Goal: Task Accomplishment & Management: Manage account settings

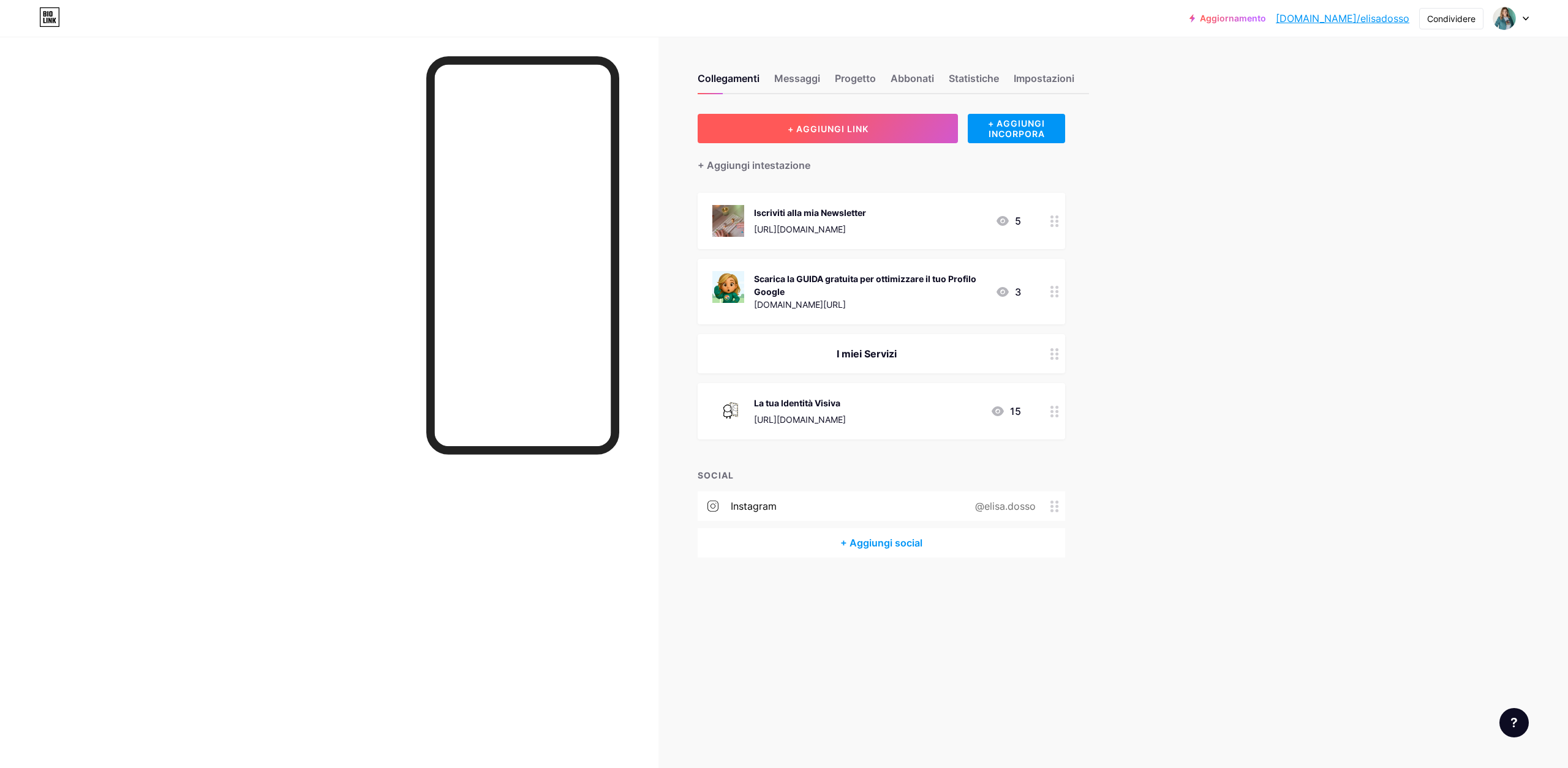
click at [791, 121] on button "+ AGGIUNGI LINK" at bounding box center [828, 128] width 260 height 29
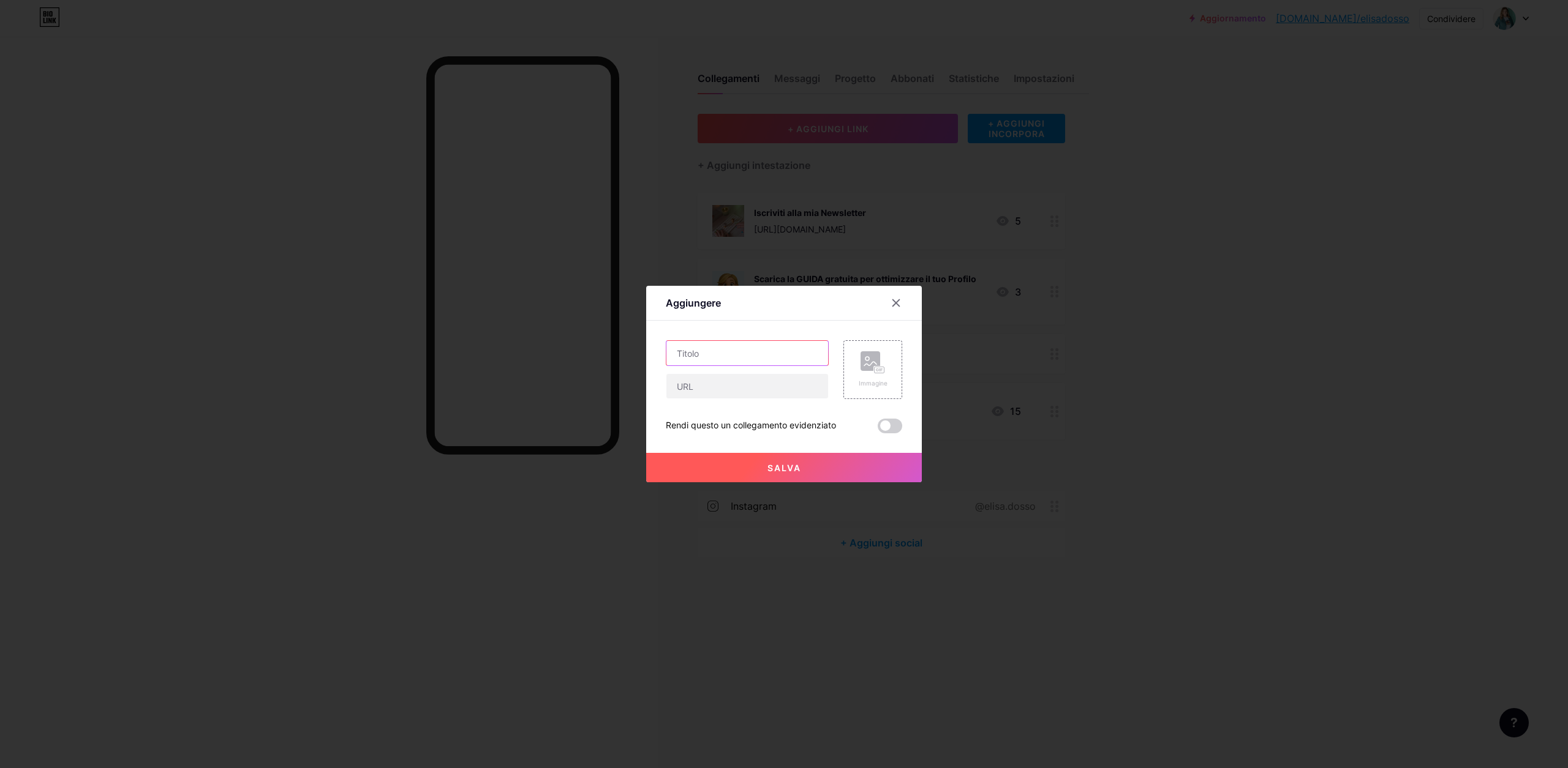
click at [787, 353] on input "text" at bounding box center [747, 353] width 161 height 25
click at [775, 385] on input "text" at bounding box center [747, 386] width 161 height 25
paste input "[URL][DOMAIN_NAME]"
type input "[URL][DOMAIN_NAME]"
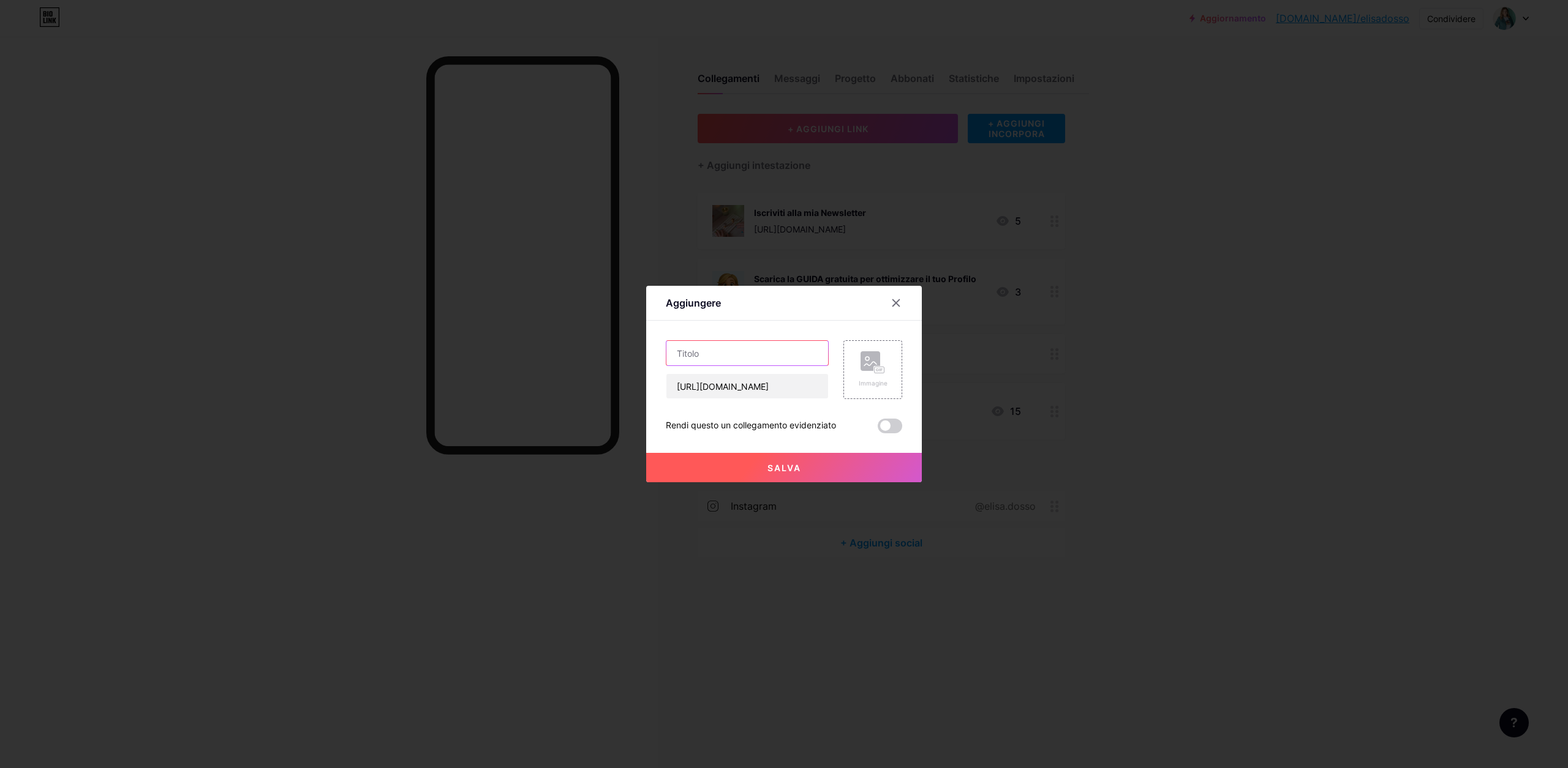
click at [753, 352] on input "text" at bounding box center [747, 353] width 161 height 25
type input "Scopri le Consulenze per aprire e/o ottimizzare il tuo Profilo Attività di Goog…"
click at [880, 374] on div "Immagine" at bounding box center [873, 370] width 29 height 37
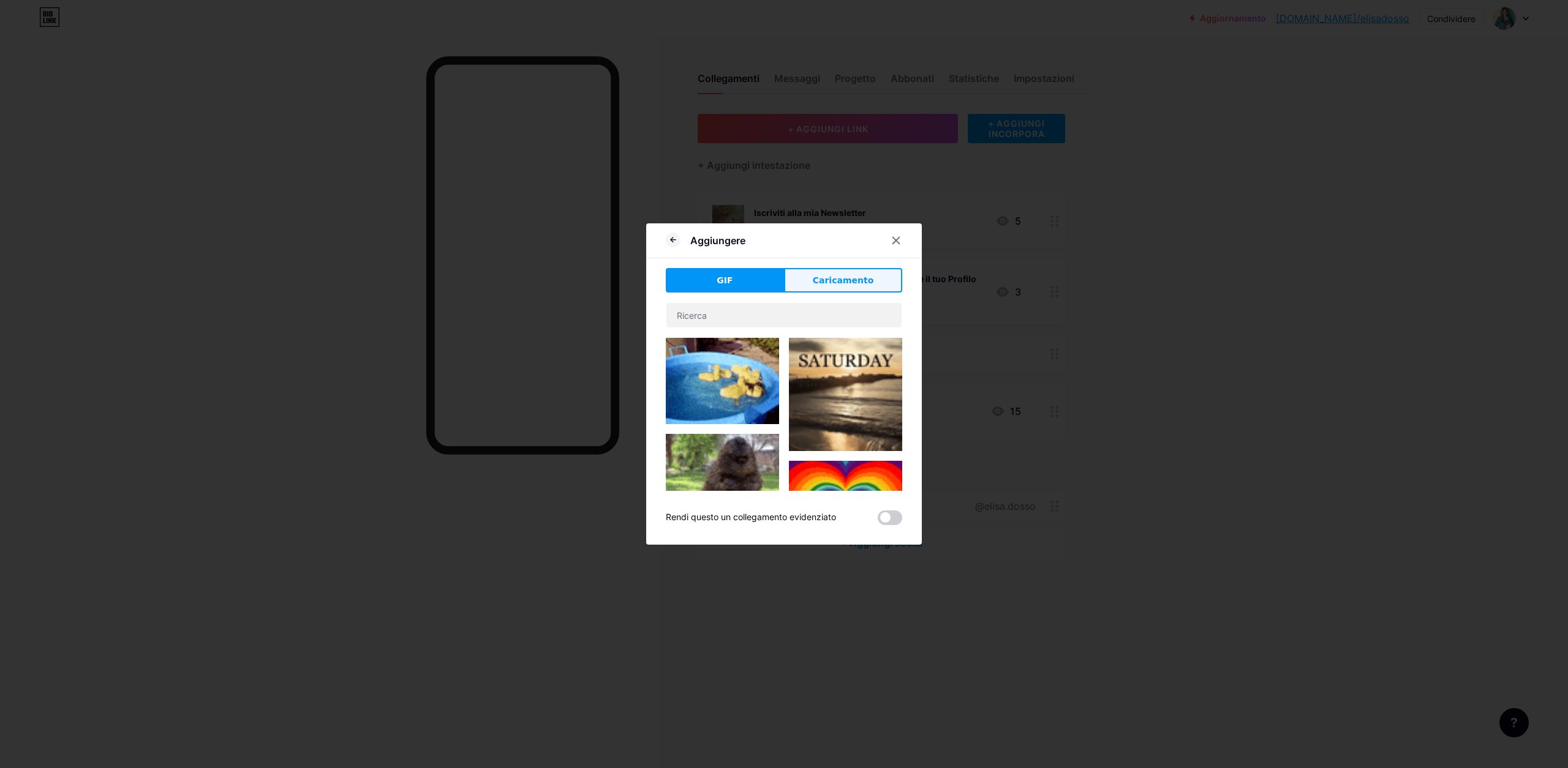
click at [824, 283] on font "Caricamento" at bounding box center [843, 281] width 61 height 10
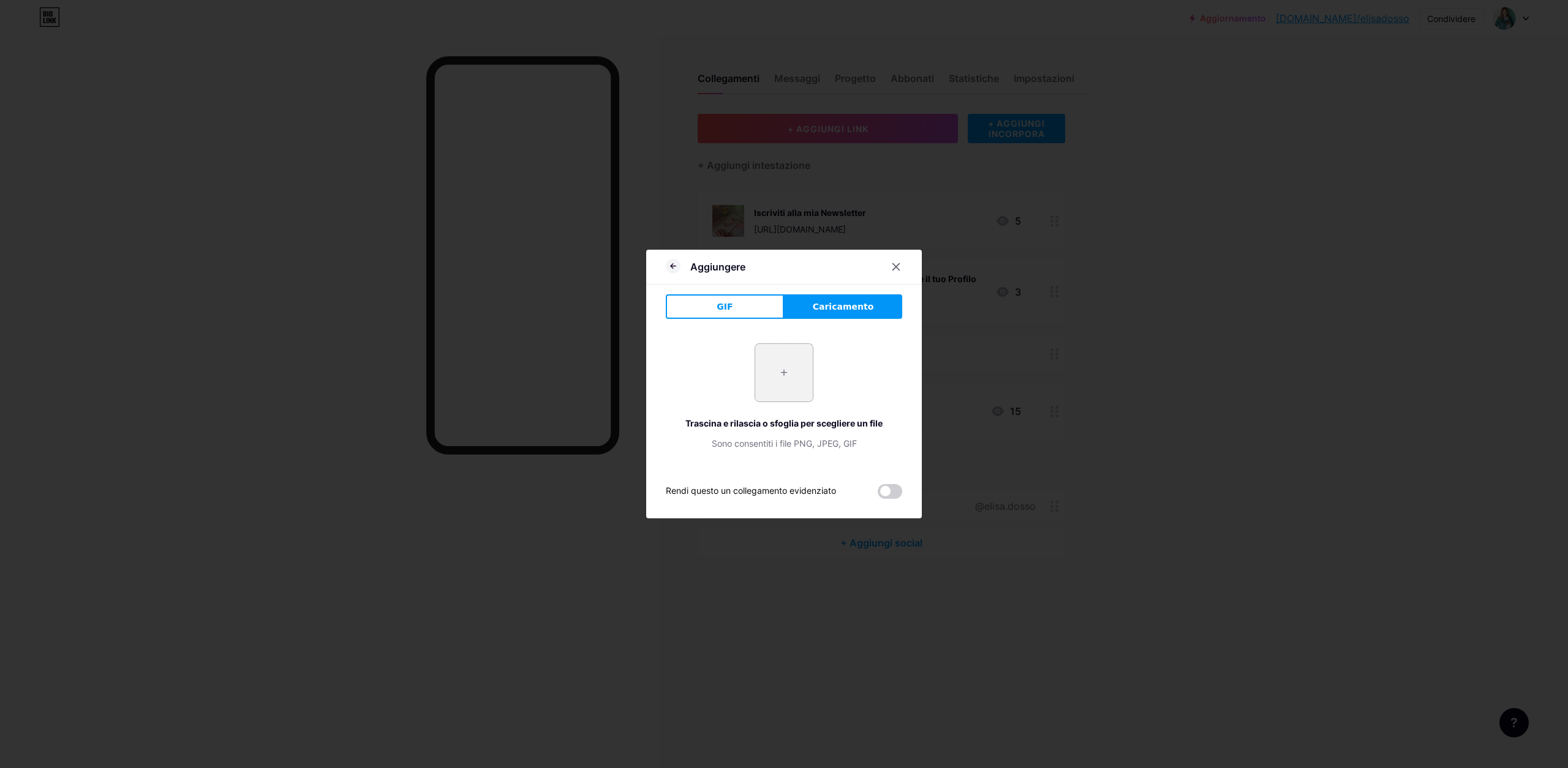
click at [791, 372] on input "file" at bounding box center [784, 372] width 58 height 58
click at [774, 377] on input "file" at bounding box center [784, 372] width 58 height 58
type input "C:\fakepath\elisa-dosso-consulenze profilo google.jpg"
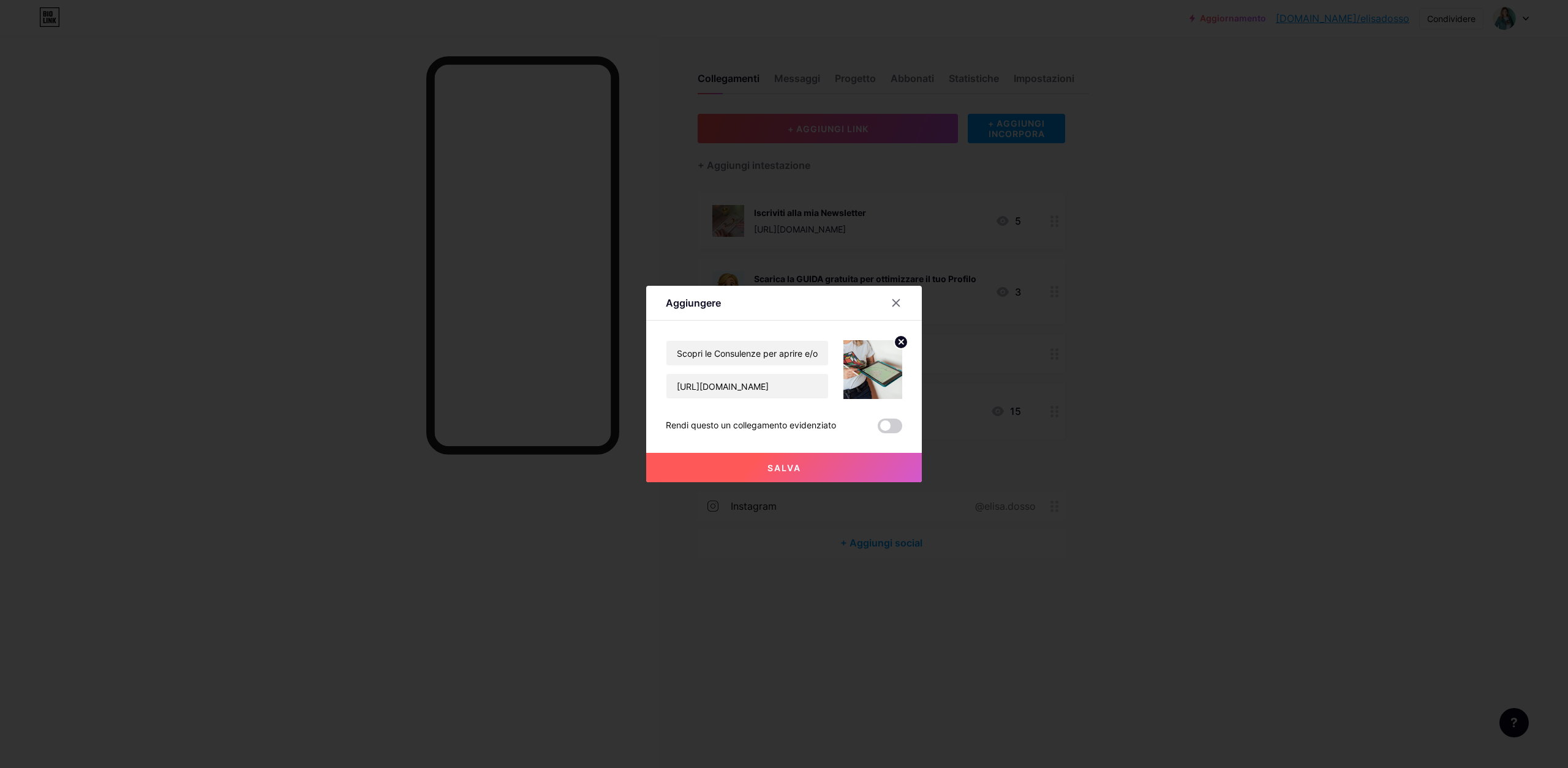
click at [791, 468] on font "Salva" at bounding box center [784, 468] width 33 height 10
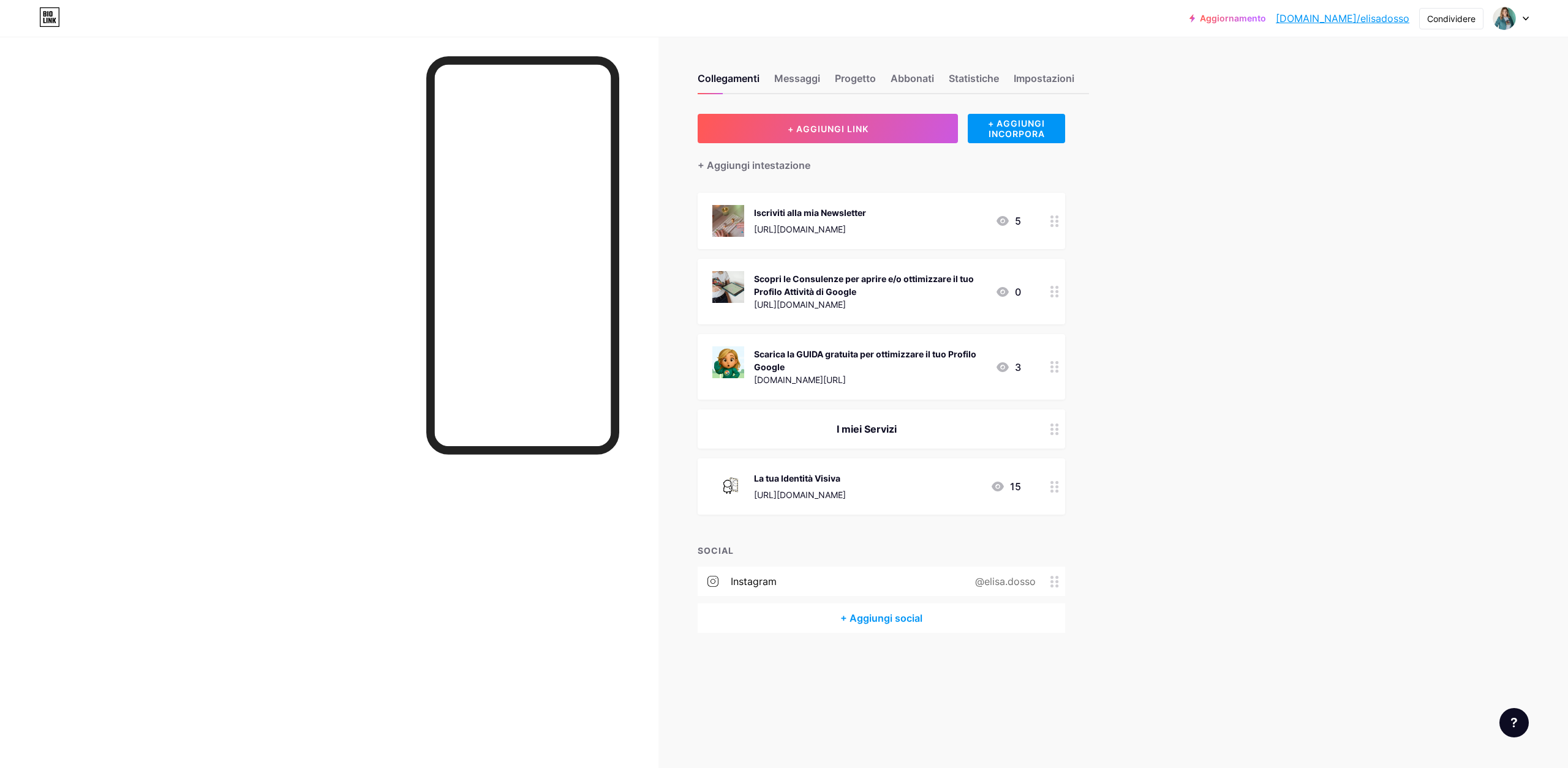
click at [1347, 22] on font "[DOMAIN_NAME]/elisadosso" at bounding box center [1343, 18] width 134 height 12
click at [1052, 368] on icon at bounding box center [1054, 366] width 9 height 12
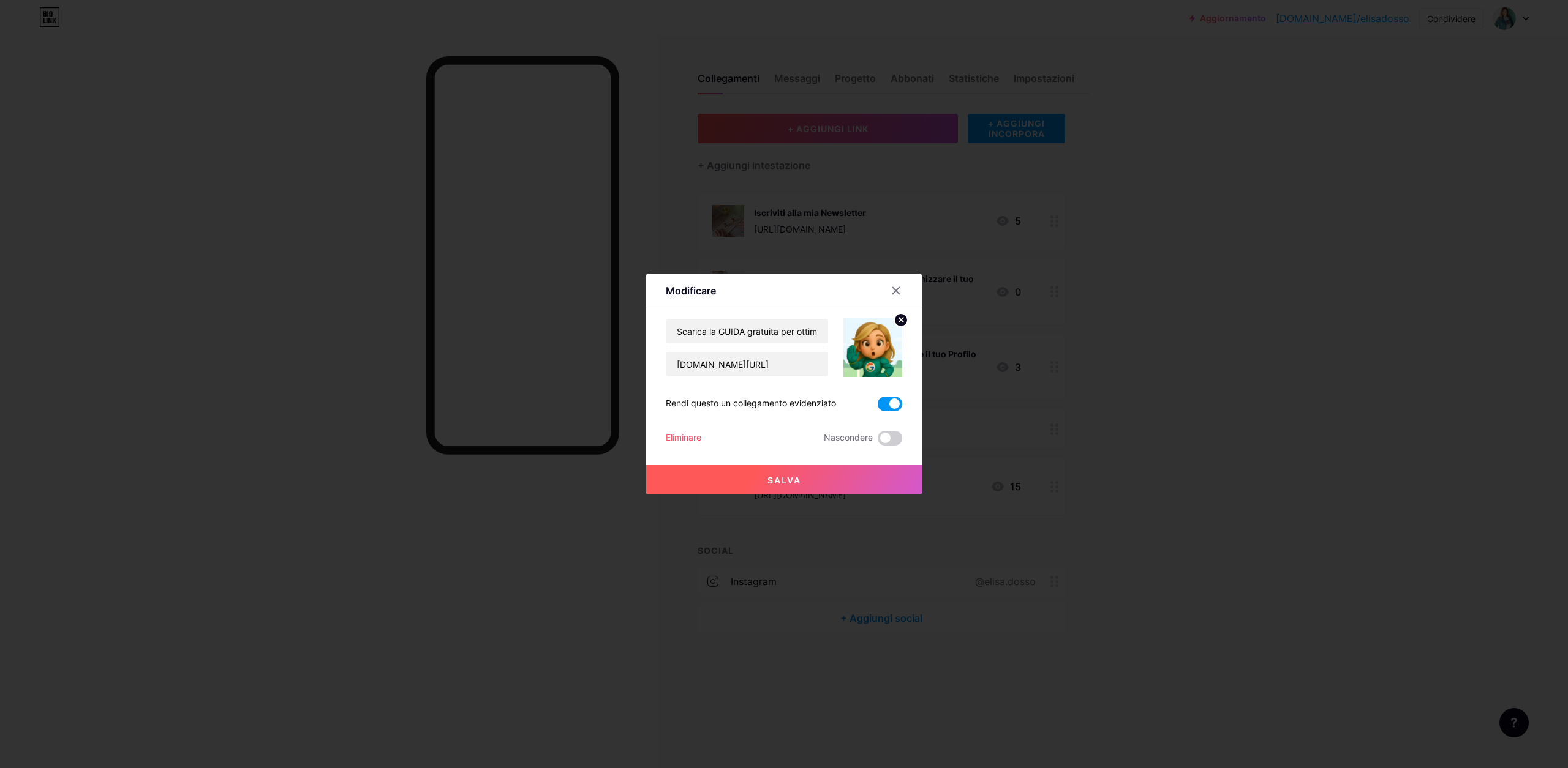
click at [880, 402] on span at bounding box center [890, 404] width 25 height 15
click at [877, 407] on input "checkbox" at bounding box center [877, 407] width 0 height 0
click at [848, 473] on button "Salva" at bounding box center [784, 479] width 276 height 29
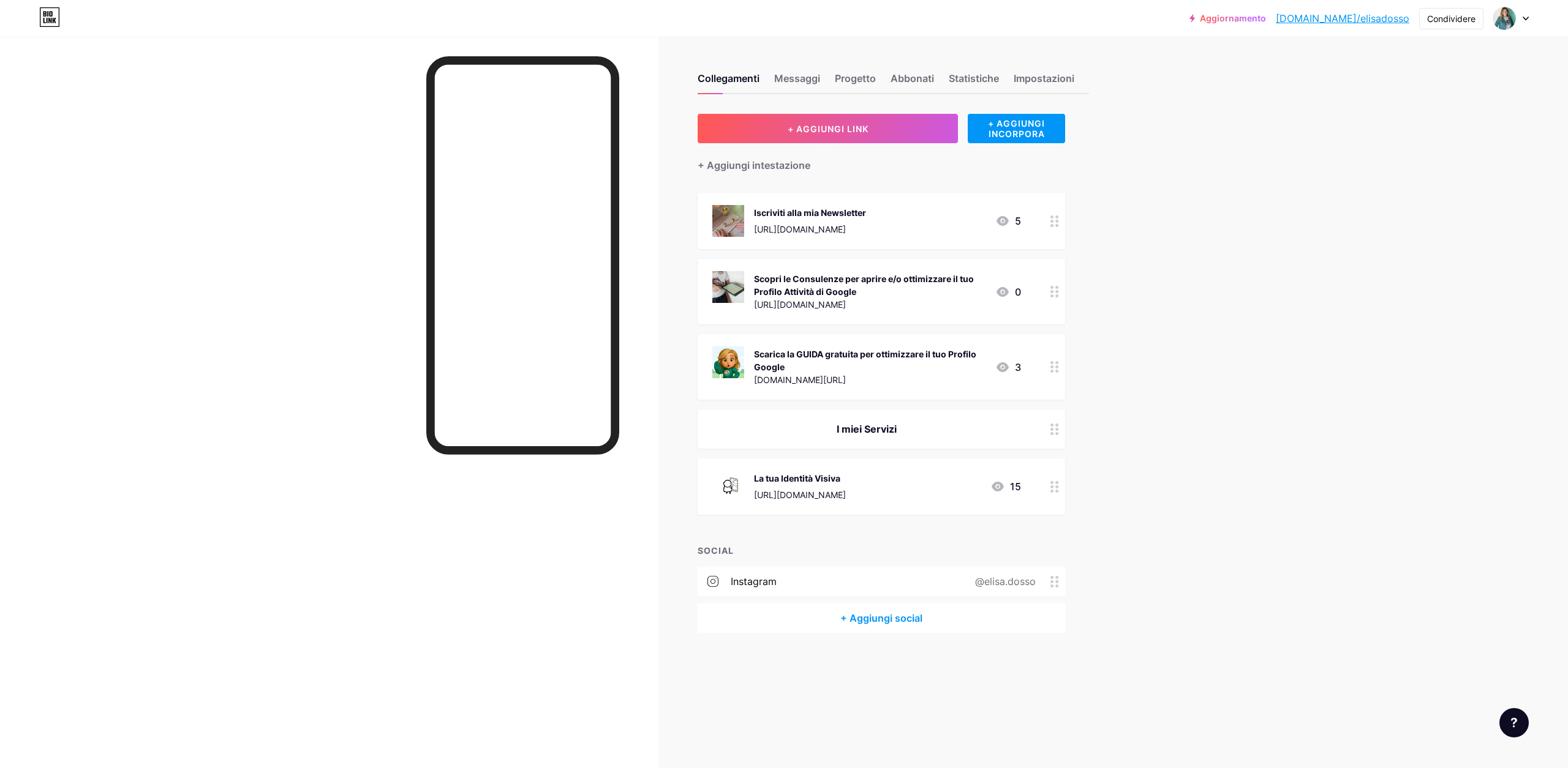
click at [846, 228] on font "[URL][DOMAIN_NAME]" at bounding box center [800, 229] width 92 height 10
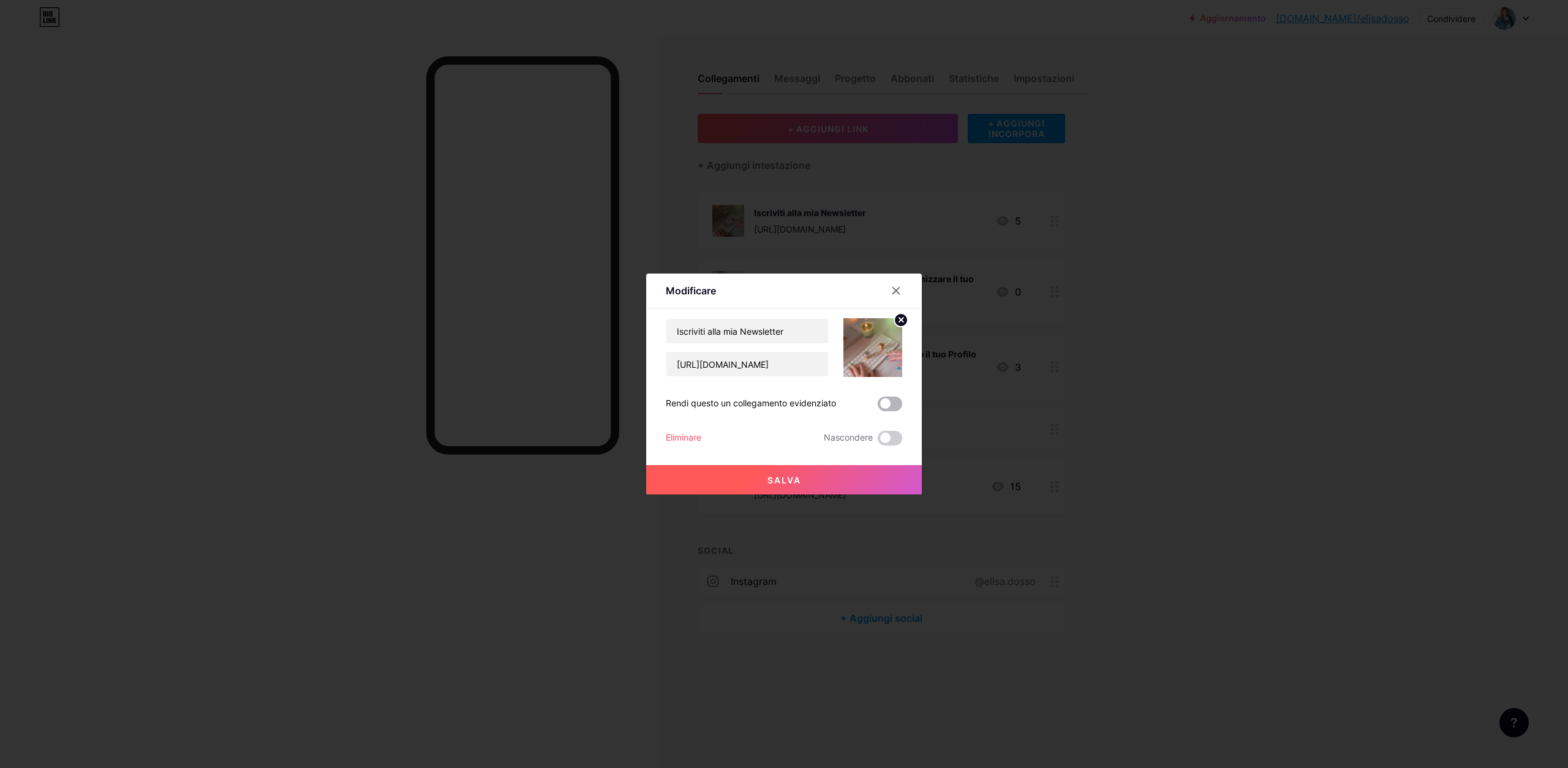
click at [892, 404] on span at bounding box center [890, 404] width 25 height 15
click at [877, 407] on input "checkbox" at bounding box center [877, 407] width 0 height 0
click at [825, 483] on button "Salva" at bounding box center [784, 479] width 276 height 29
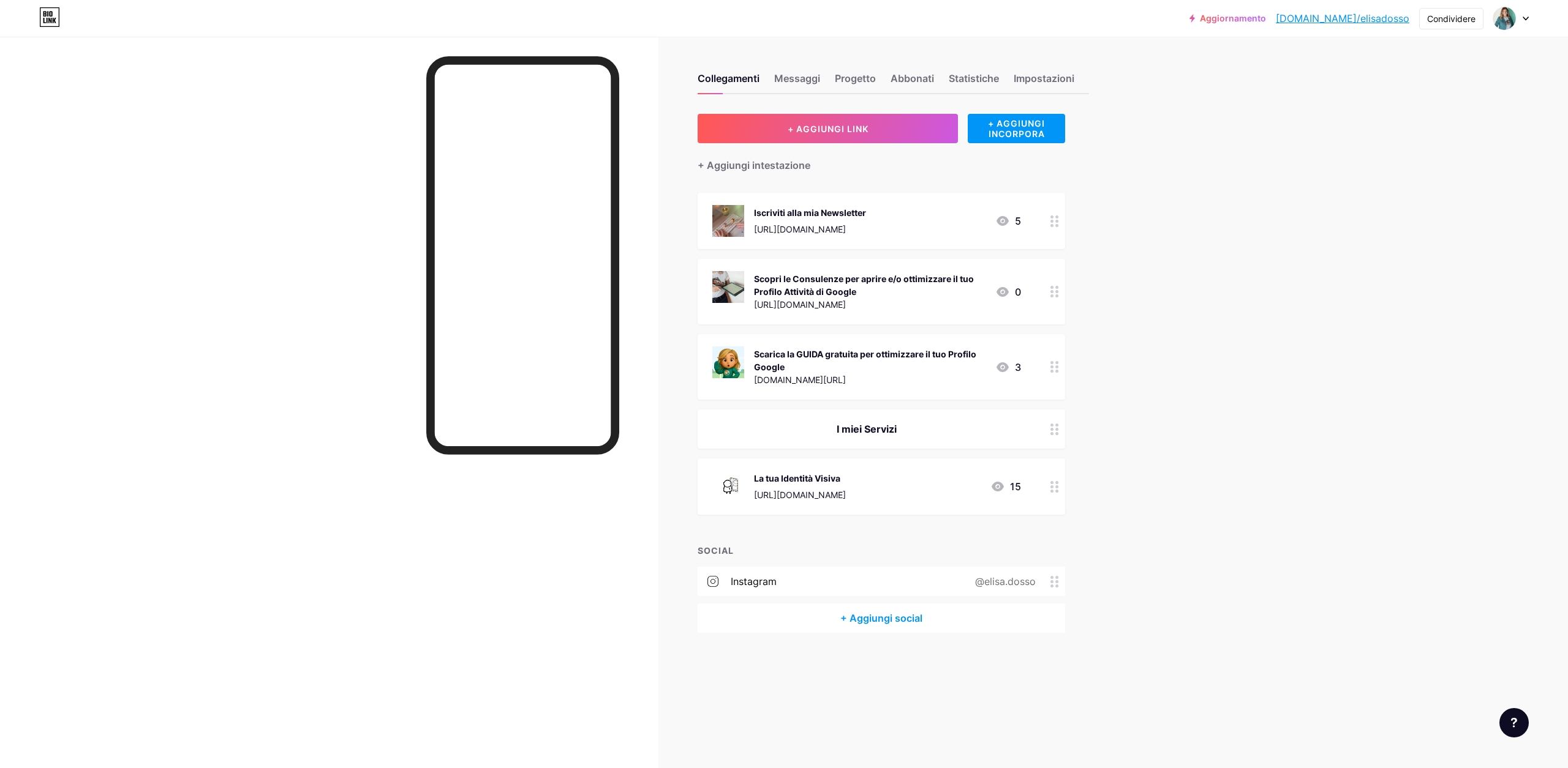
click at [944, 287] on div "Scopri le Consulenze per aprire e/o ottimizzare il tuo Profilo Attività di Goog…" at bounding box center [870, 285] width 232 height 26
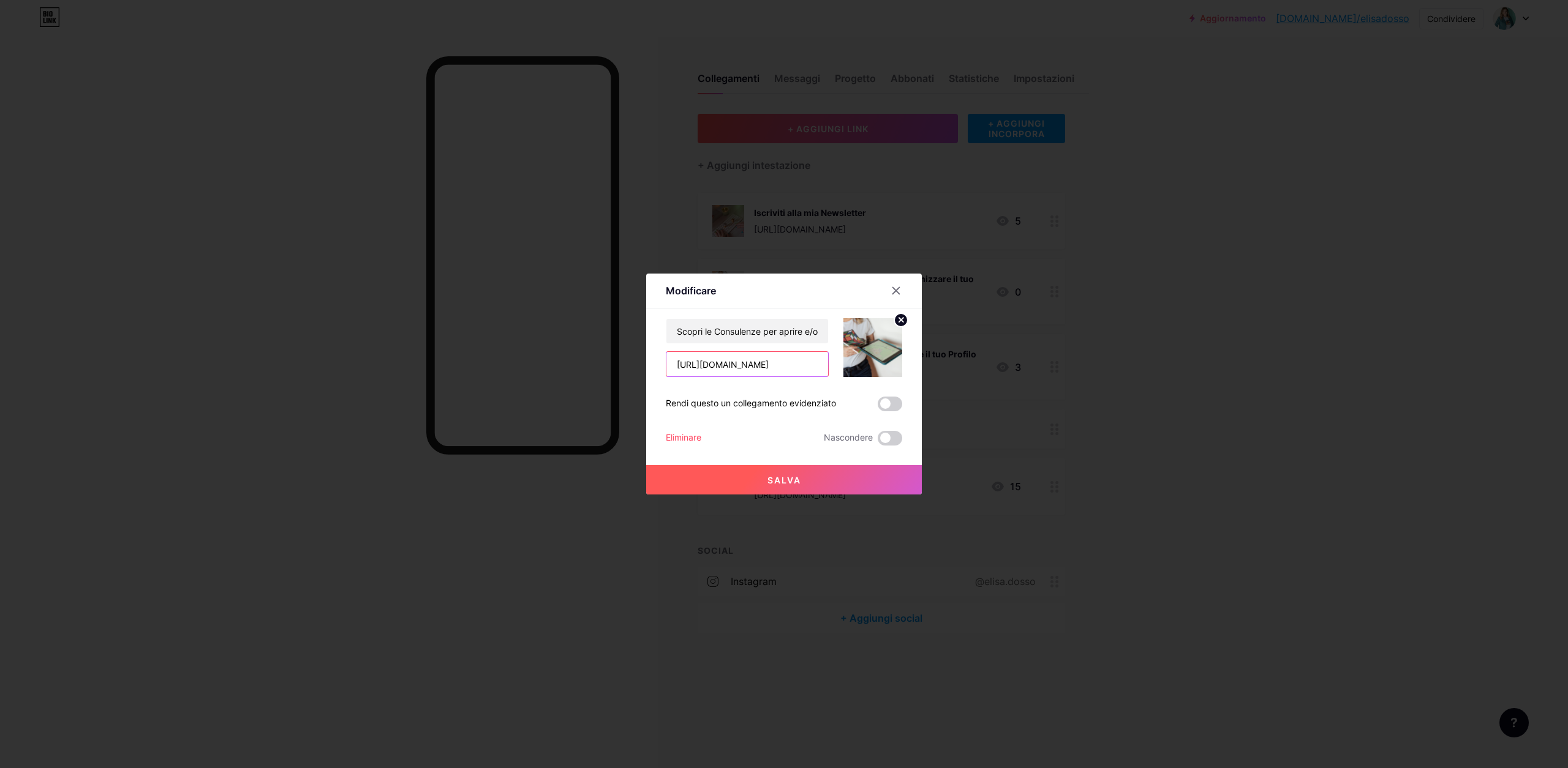
click at [764, 357] on input "[URL][DOMAIN_NAME]" at bounding box center [747, 364] width 161 height 25
paste input "[URL][DOMAIN_NAME]"
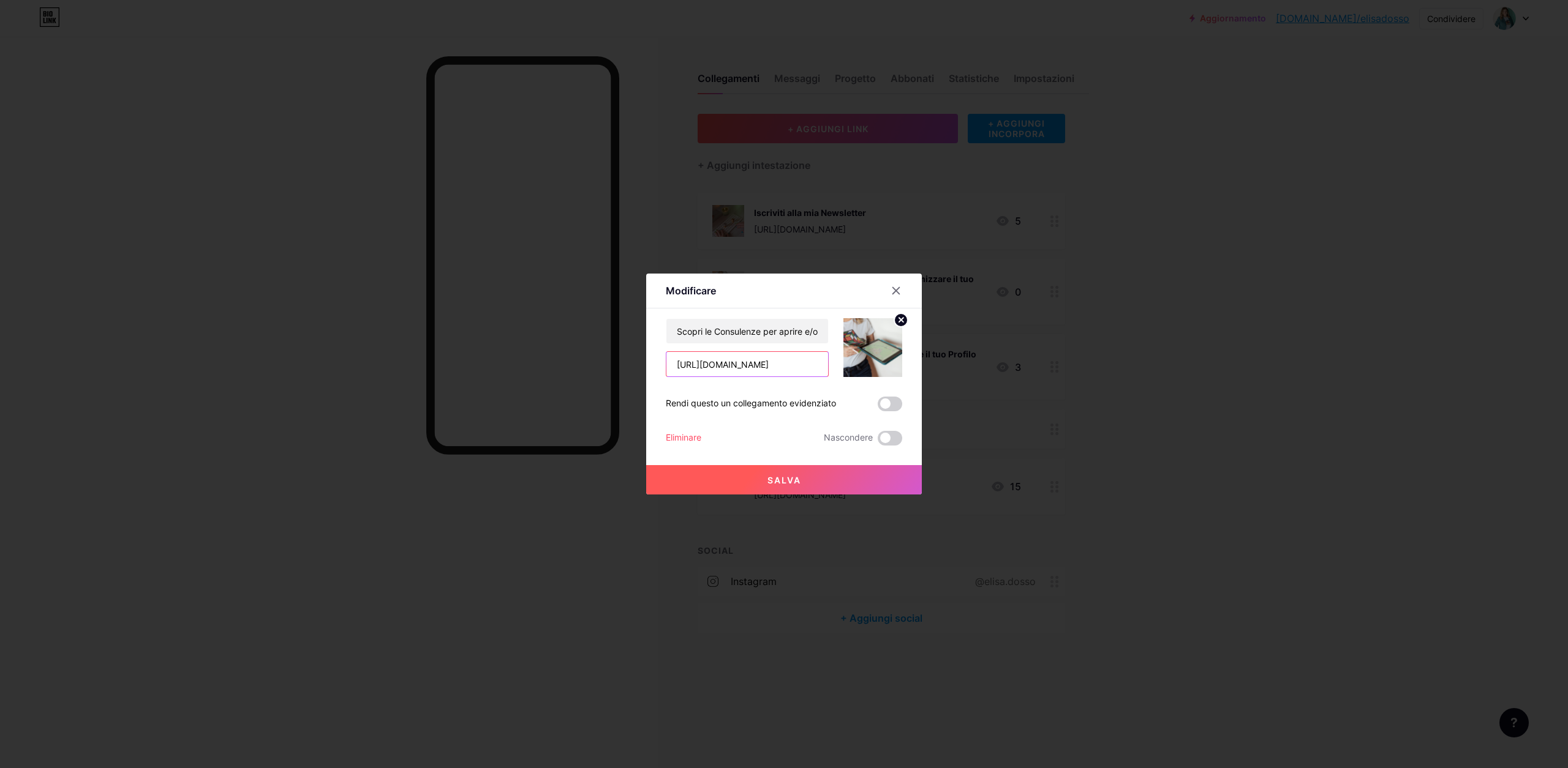
type input "[URL][DOMAIN_NAME]"
click at [776, 478] on font "Salva" at bounding box center [784, 480] width 33 height 10
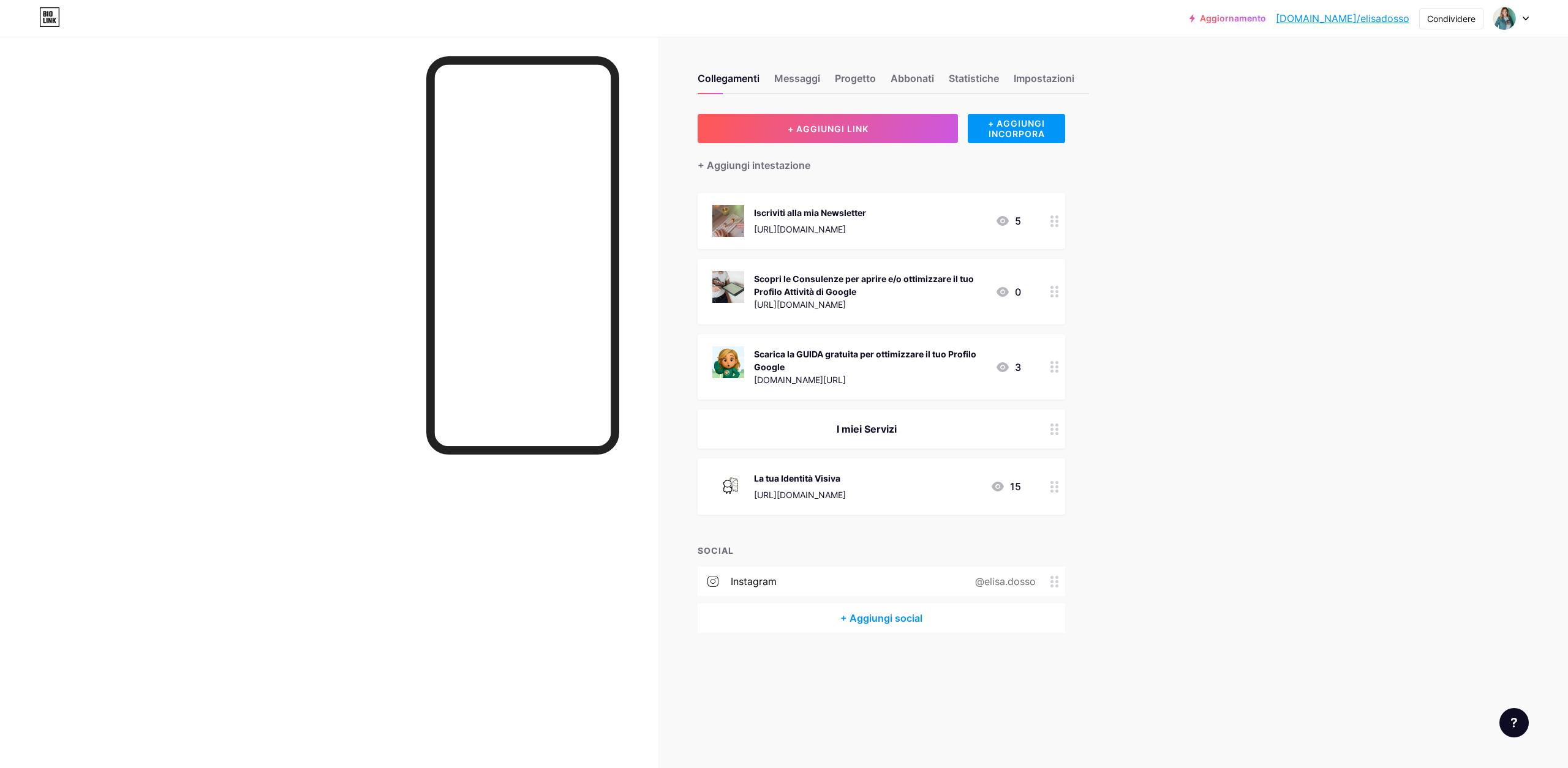
click at [1347, 17] on font "[DOMAIN_NAME]/elisadosso" at bounding box center [1343, 18] width 134 height 12
